Goal: Information Seeking & Learning: Compare options

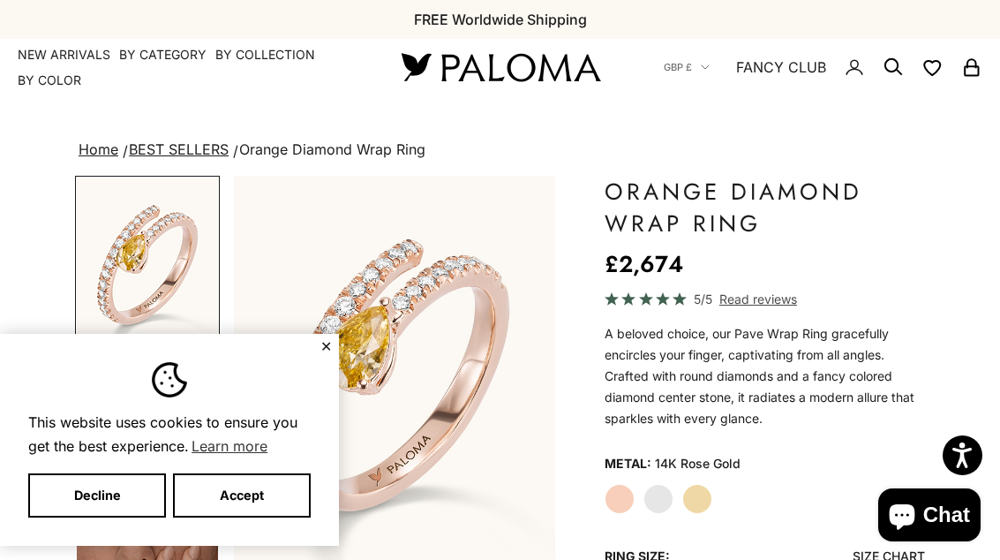
click at [309, 505] on button "Accept" at bounding box center [242, 495] width 138 height 44
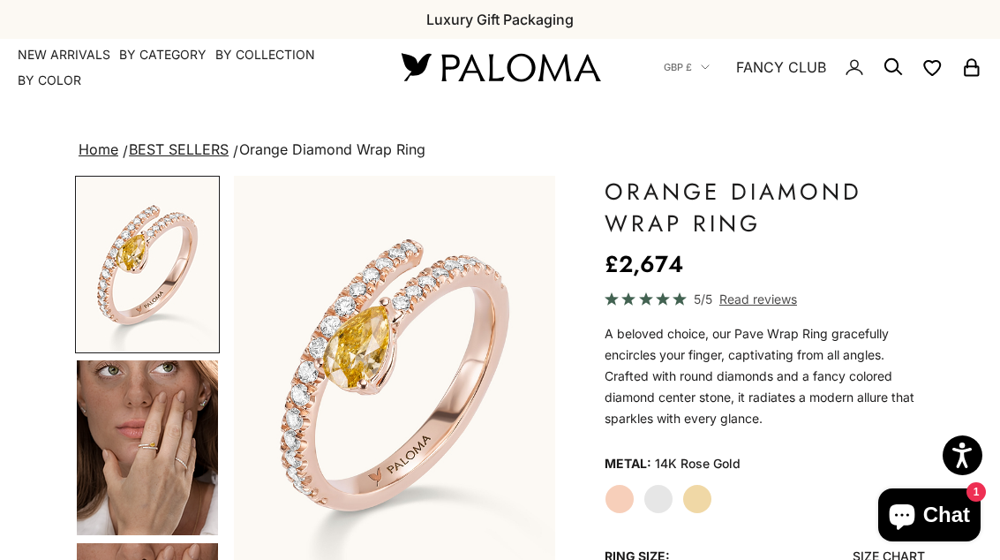
click at [666, 507] on label "White Gold" at bounding box center [659, 499] width 30 height 30
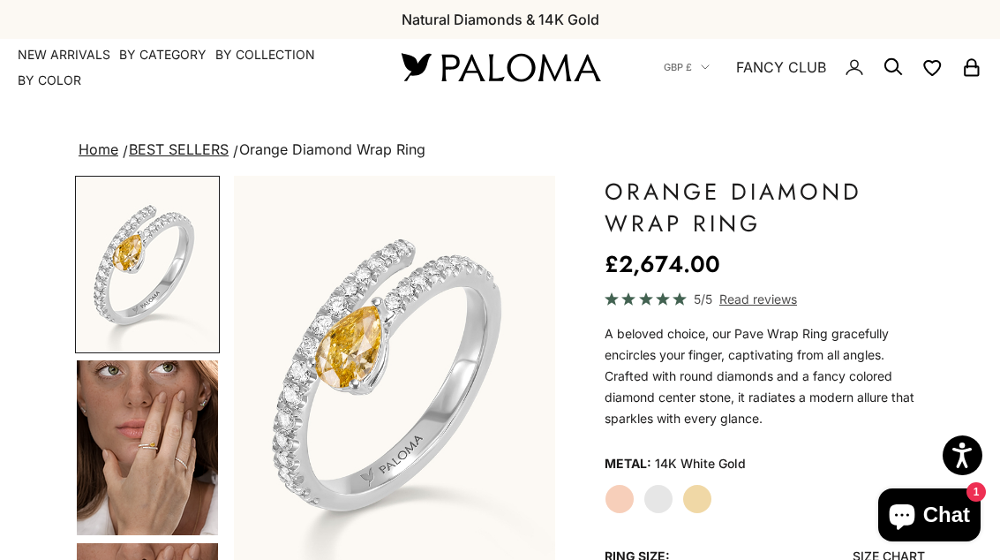
click at [621, 500] on label "Rose Gold" at bounding box center [620, 499] width 30 height 30
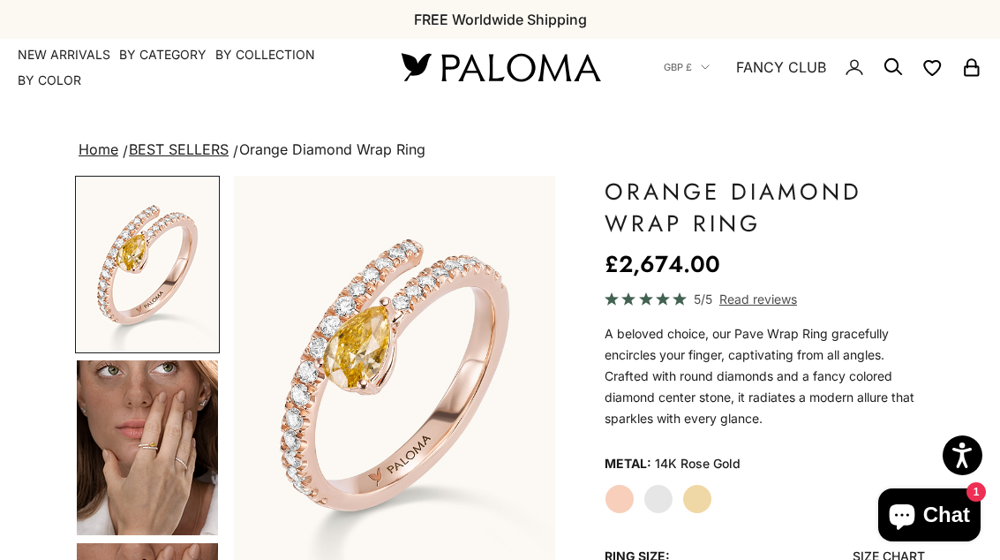
click at [705, 506] on label "Yellow Gold" at bounding box center [697, 499] width 30 height 30
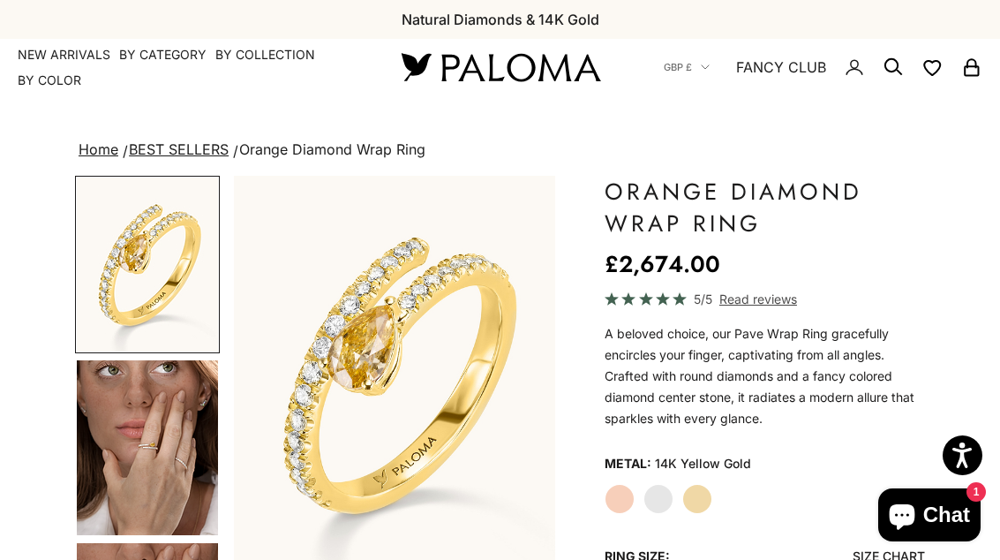
click at [663, 502] on label "White Gold" at bounding box center [659, 499] width 30 height 30
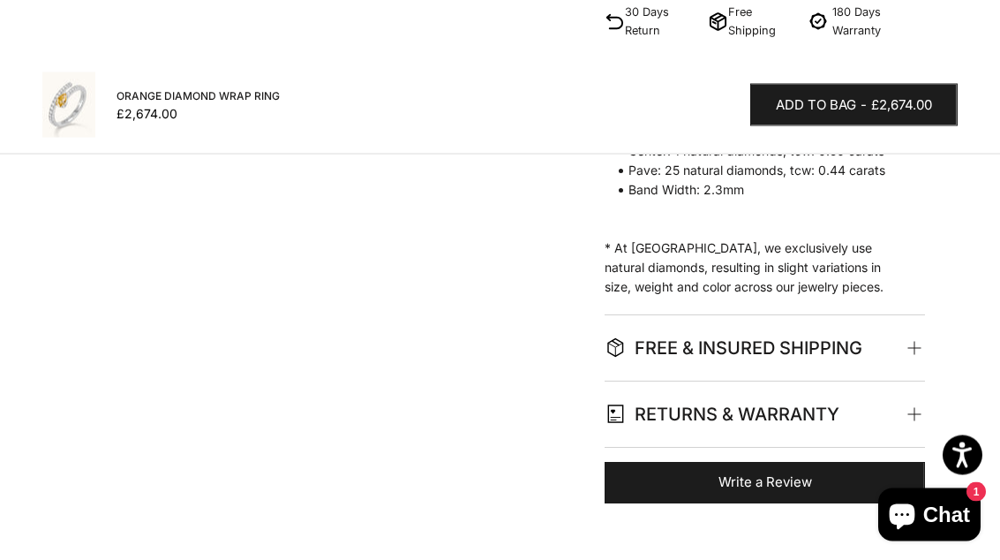
scroll to position [755, 0]
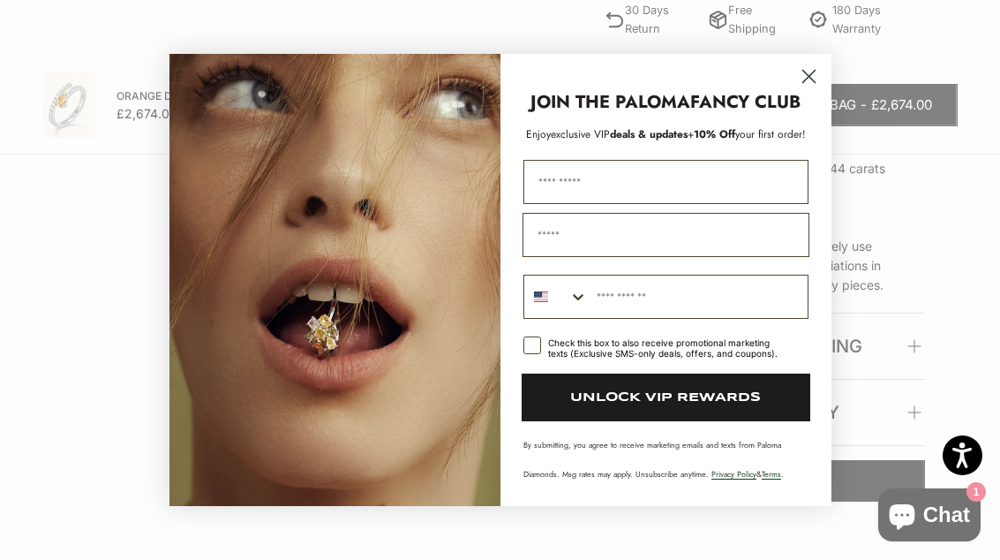
click at [811, 83] on icon "Close dialog" at bounding box center [808, 77] width 12 height 12
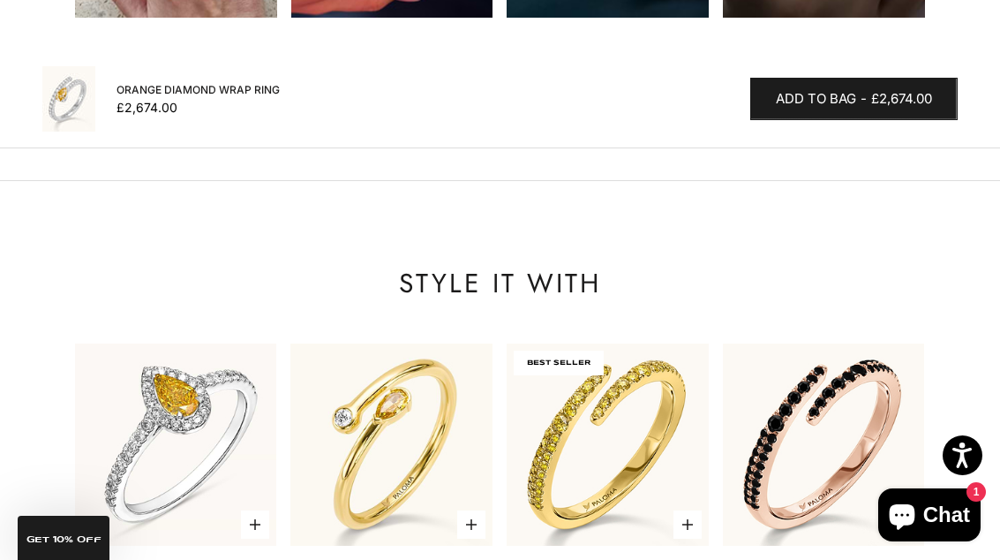
scroll to position [0, 1297]
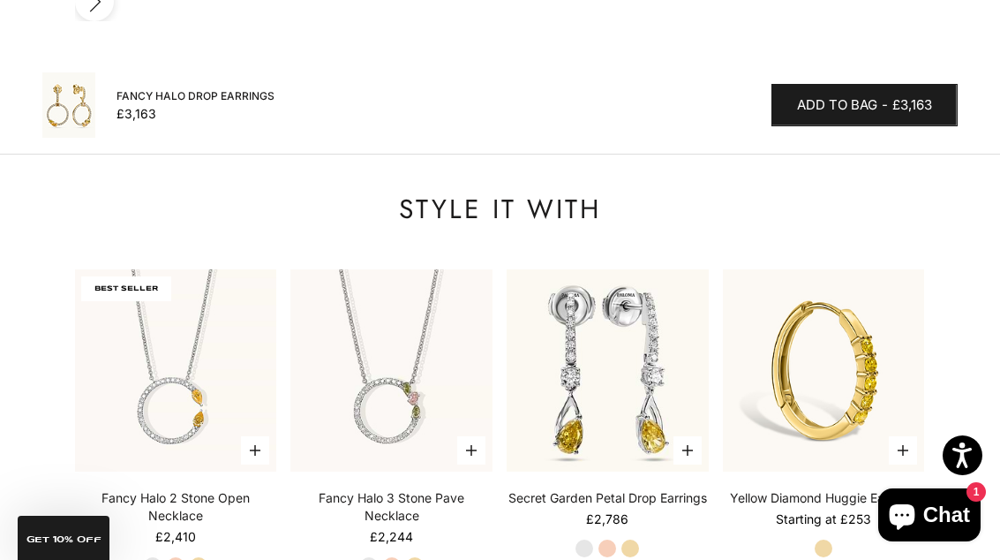
scroll to position [2273, 0]
